Goal: Check status: Check status

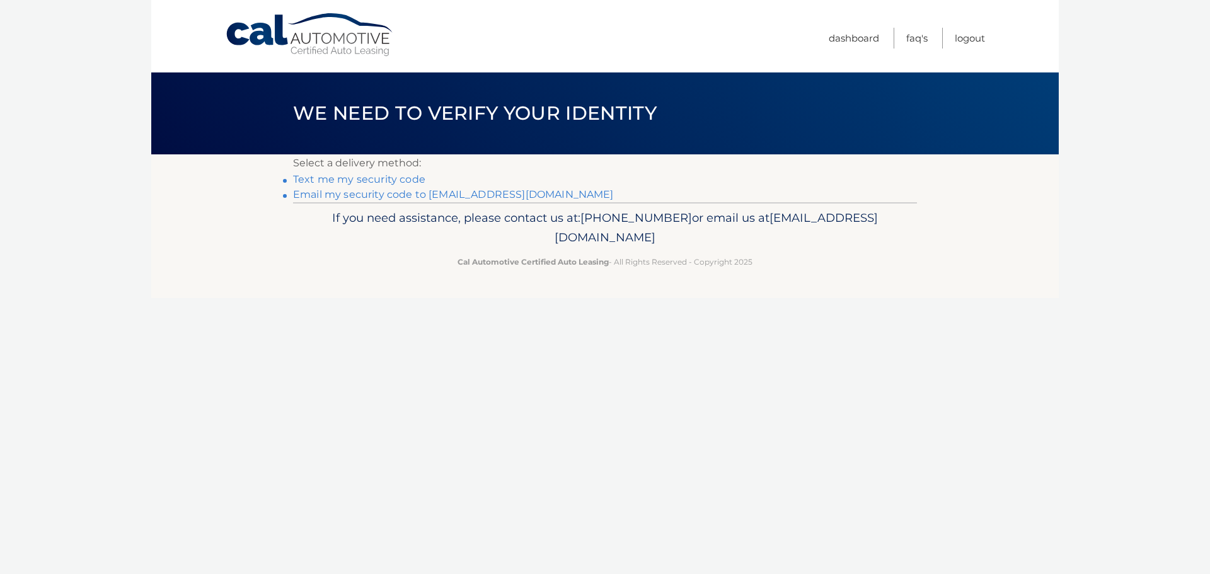
click at [432, 193] on link "Email my security code to m*********@calautomotive.com" at bounding box center [453, 194] width 321 height 12
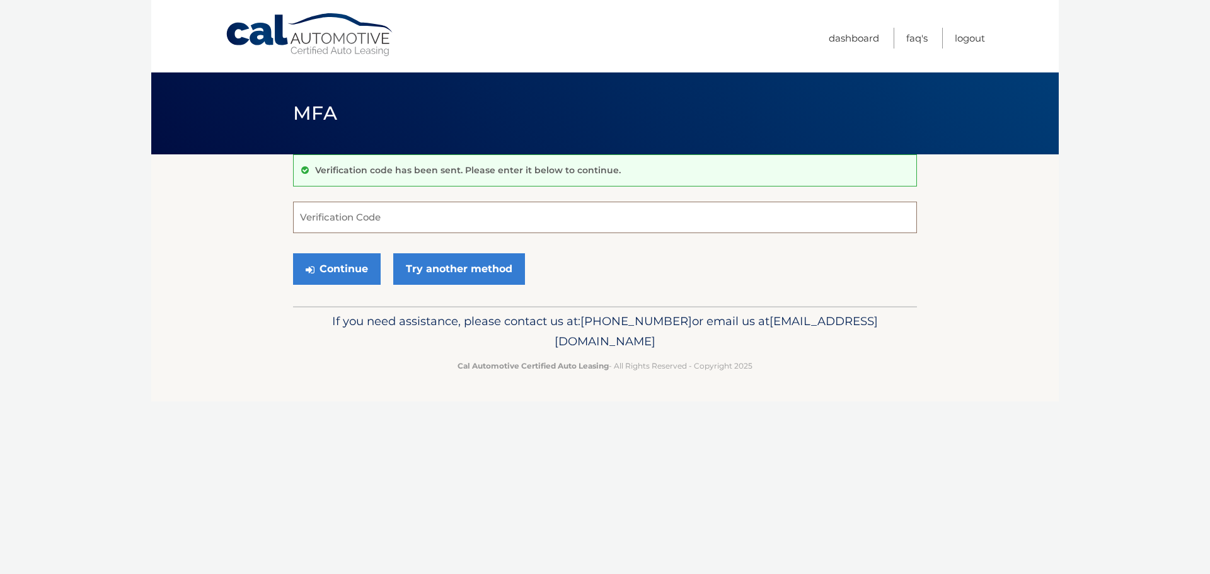
click at [328, 214] on input "Verification Code" at bounding box center [605, 218] width 624 height 32
type input "551155"
click at [360, 269] on button "Continue" at bounding box center [337, 269] width 88 height 32
click at [346, 269] on button "Continue" at bounding box center [337, 269] width 88 height 32
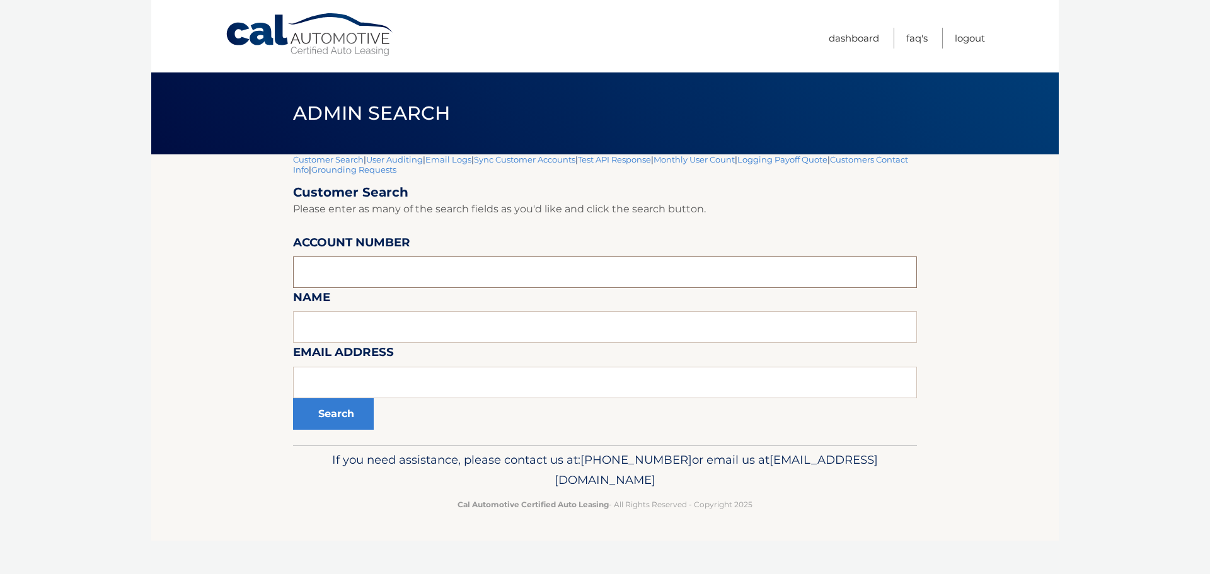
click at [356, 269] on input "text" at bounding box center [605, 273] width 624 height 32
type input "44455919264"
click at [293, 398] on button "Search" at bounding box center [333, 414] width 81 height 32
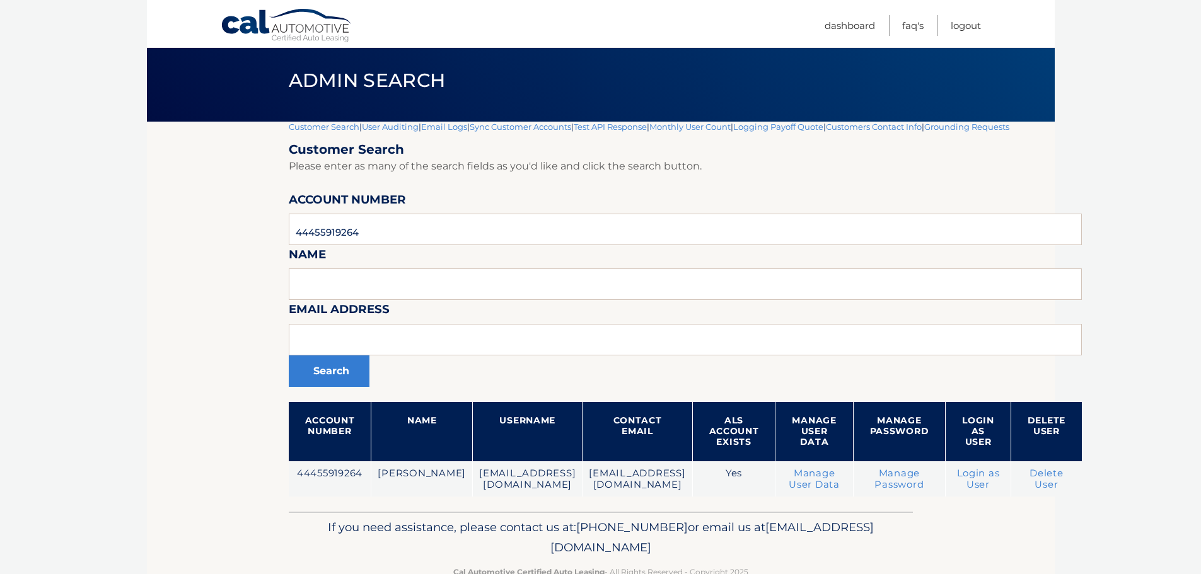
scroll to position [66, 0]
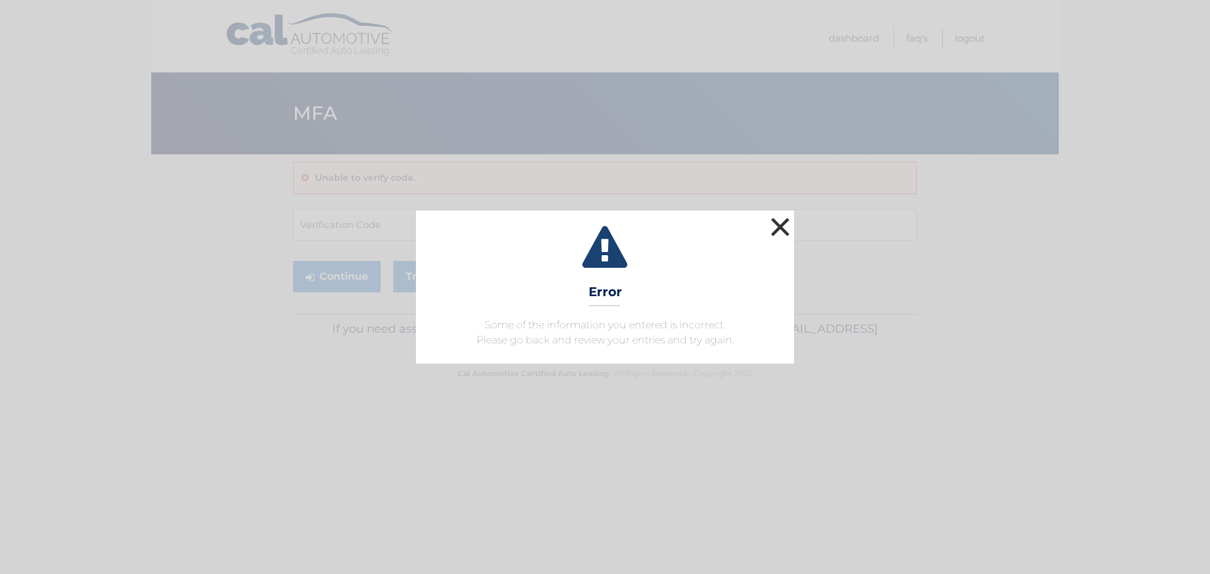
click at [781, 224] on button "×" at bounding box center [780, 226] width 25 height 25
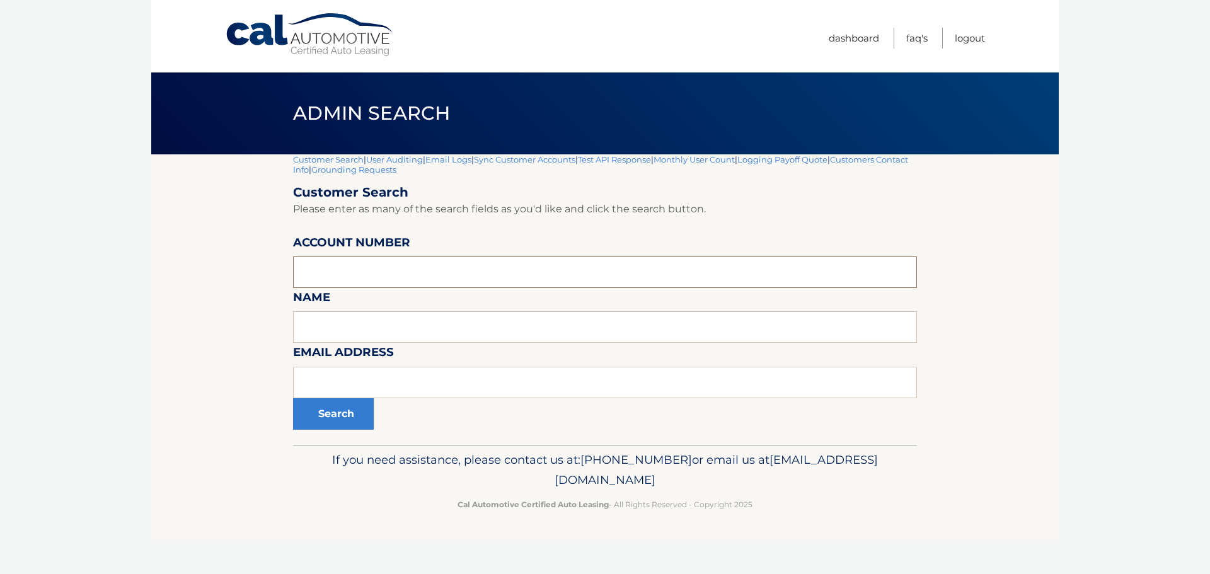
paste input "44455919264"
type input "44455919264"
click at [333, 421] on button "Search" at bounding box center [333, 414] width 81 height 32
